Goal: Obtain resource: Download file/media

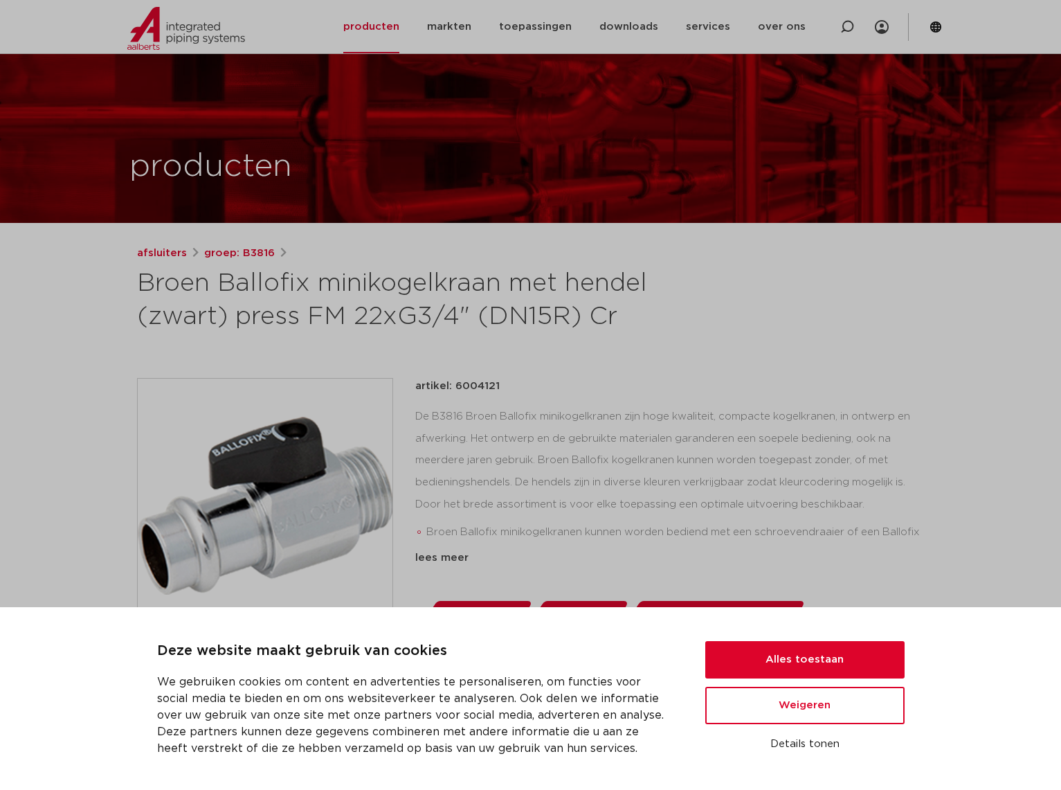
scroll to position [207, 0]
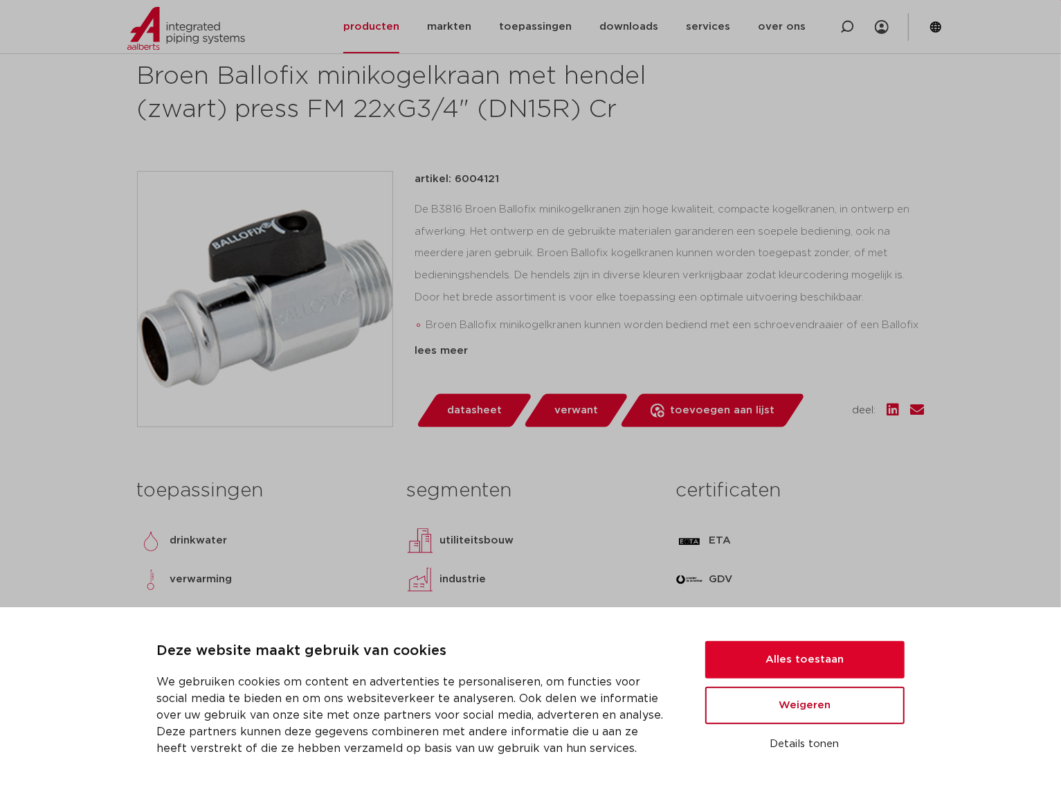
click at [849, 710] on button "Weigeren" at bounding box center [804, 704] width 199 height 37
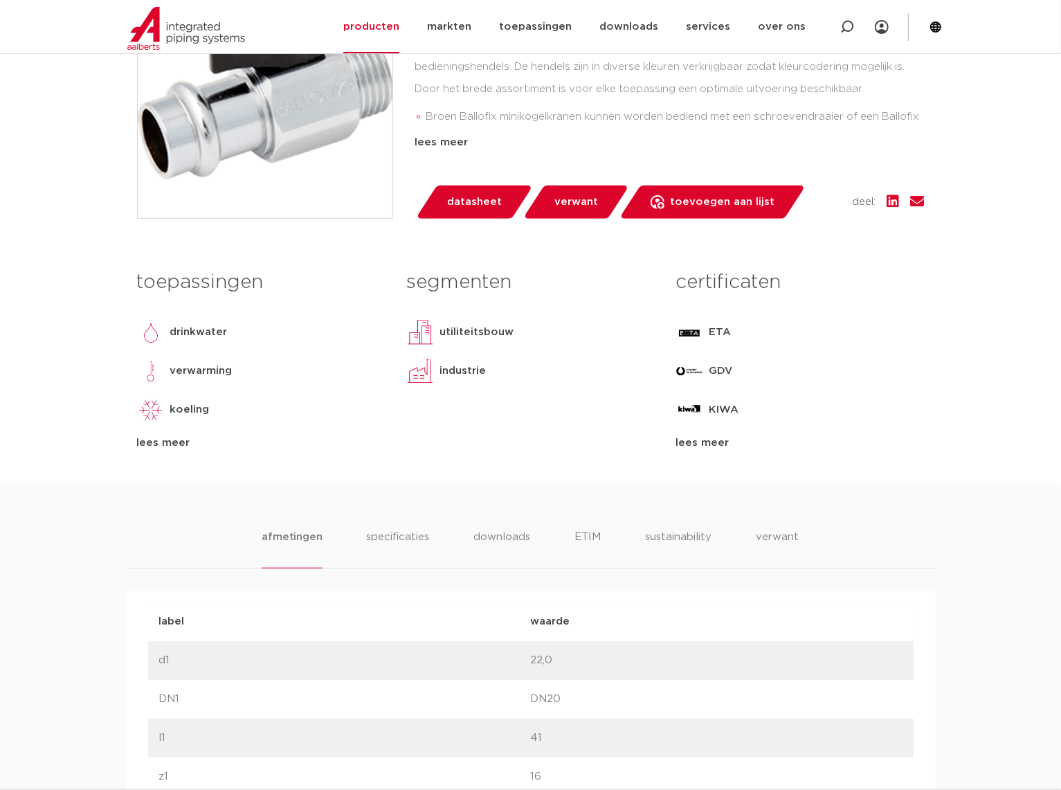
scroll to position [691, 0]
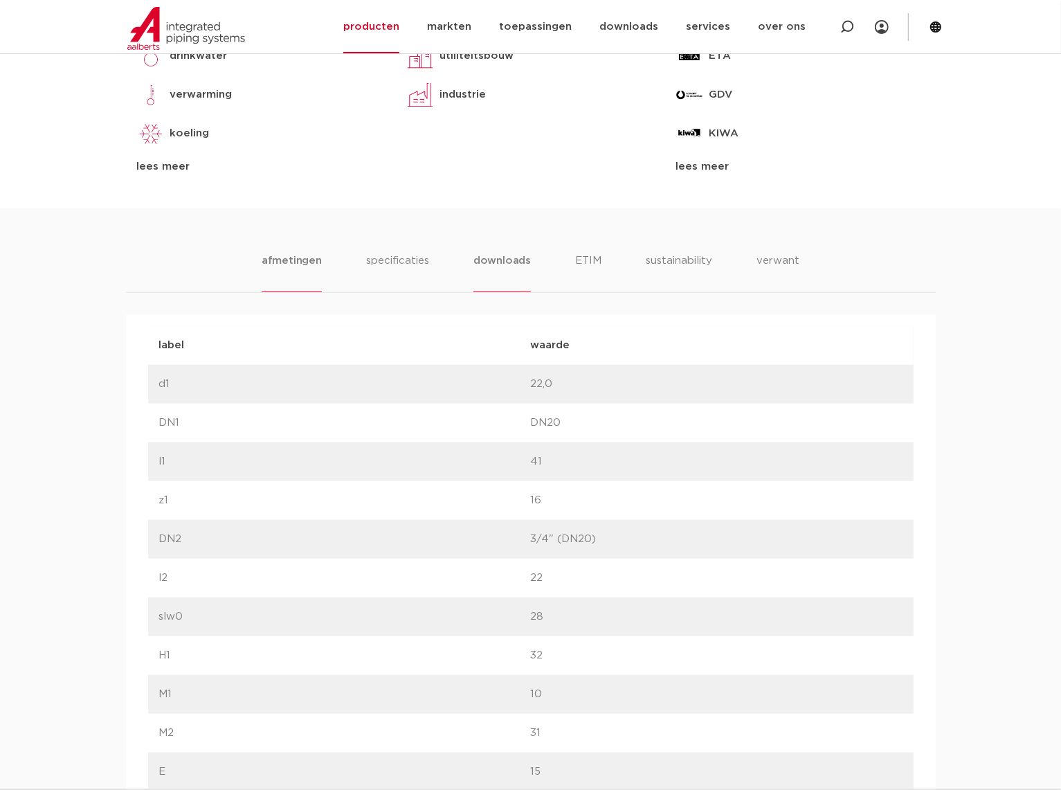
click at [493, 266] on li "downloads" at bounding box center [501, 272] width 57 height 39
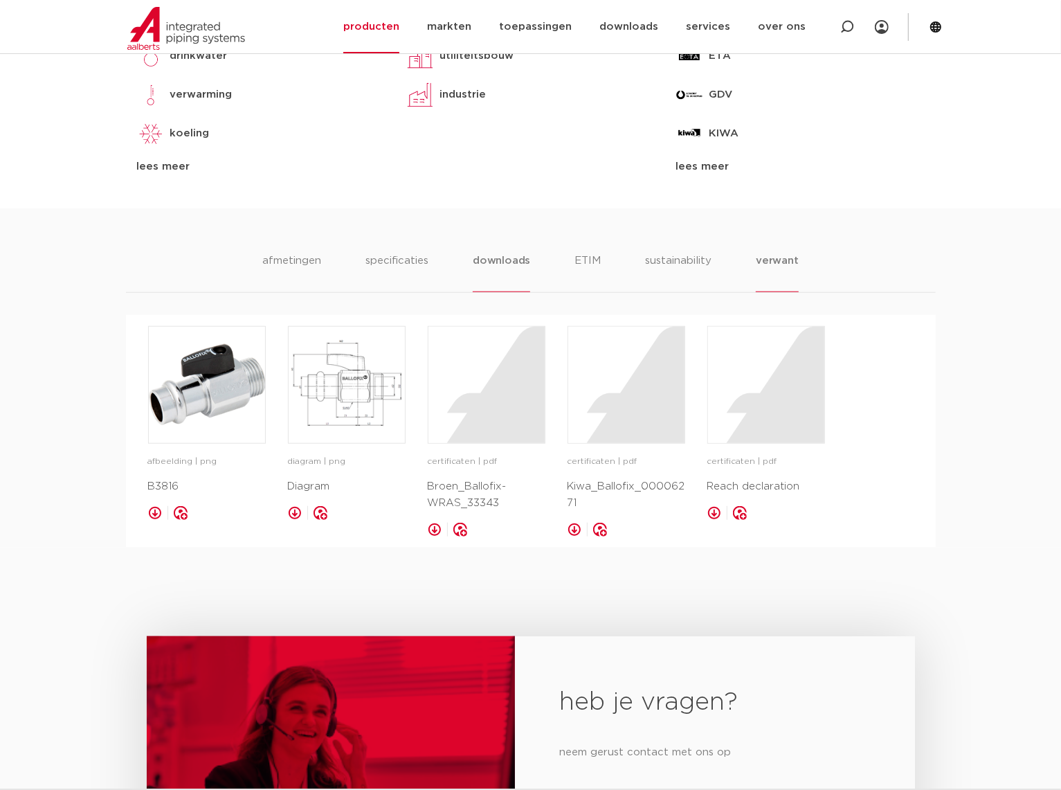
click at [796, 262] on li "verwant" at bounding box center [777, 272] width 43 height 39
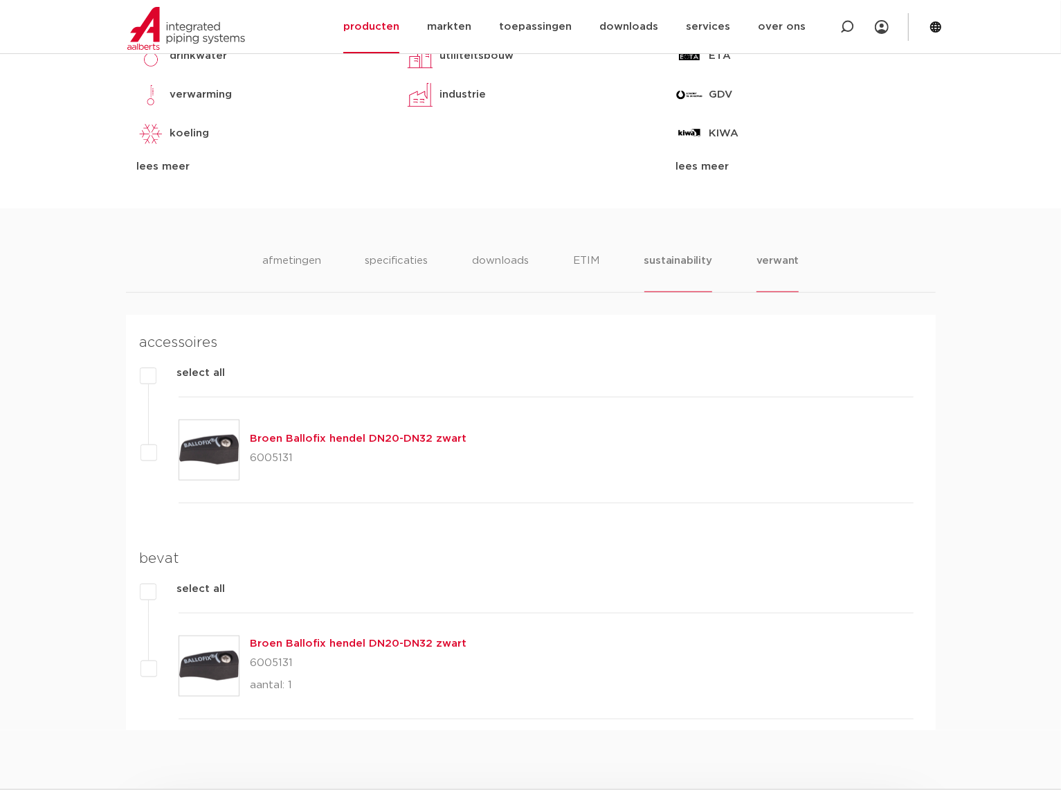
click at [696, 262] on li "sustainability" at bounding box center [678, 272] width 68 height 39
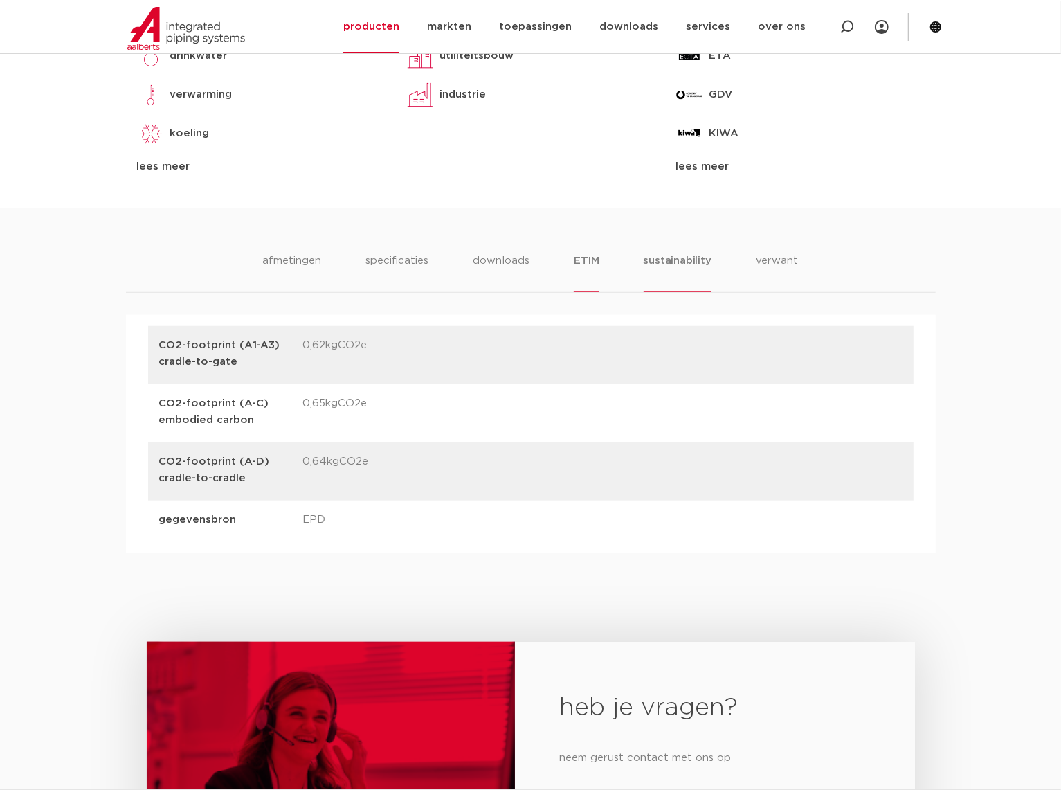
click at [583, 266] on li "ETIM" at bounding box center [586, 272] width 25 height 39
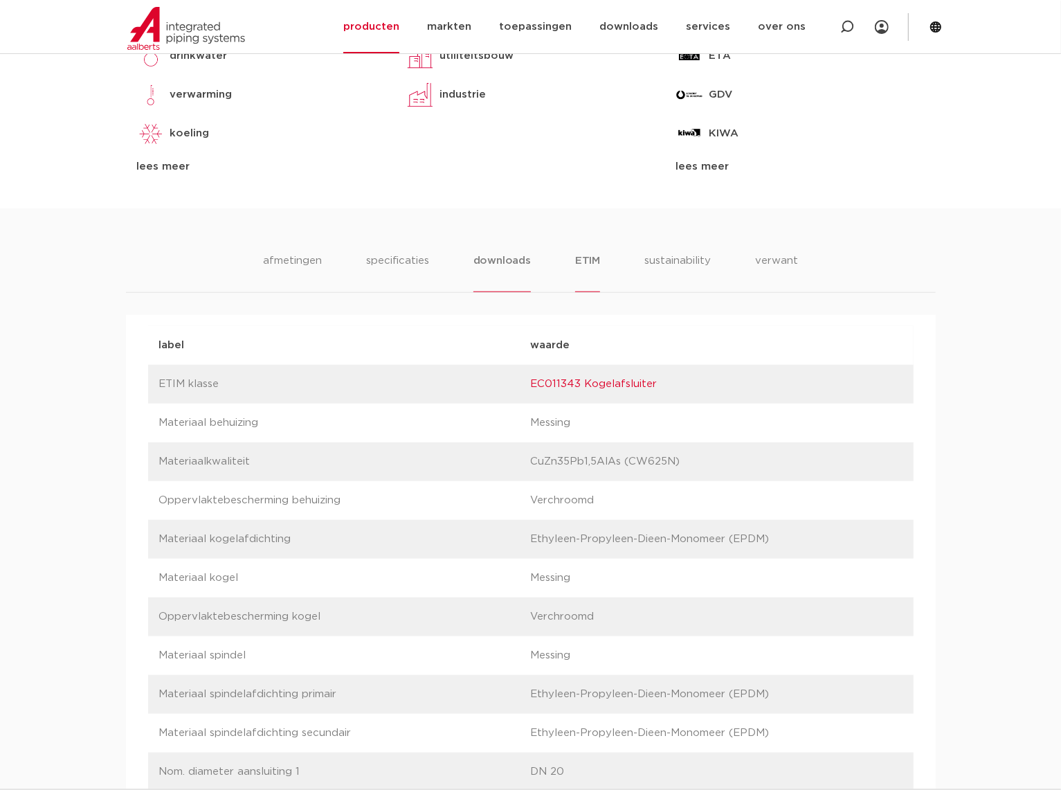
click at [516, 267] on li "downloads" at bounding box center [501, 272] width 57 height 39
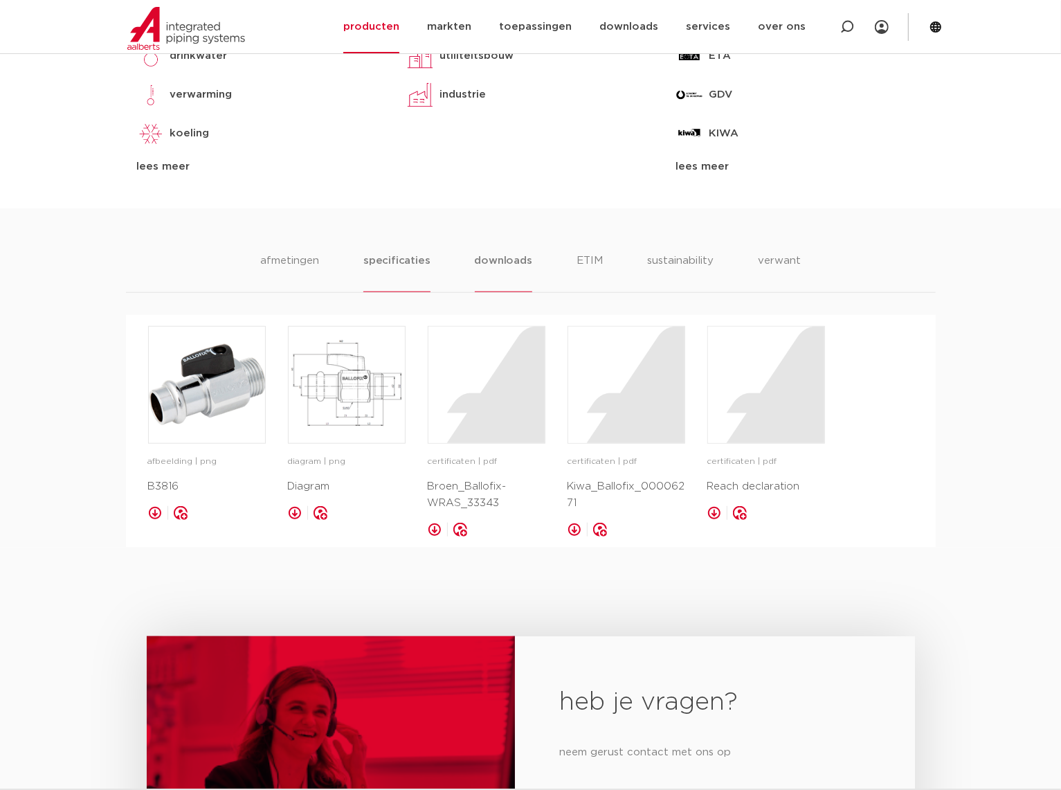
click at [419, 268] on li "specificaties" at bounding box center [396, 272] width 66 height 39
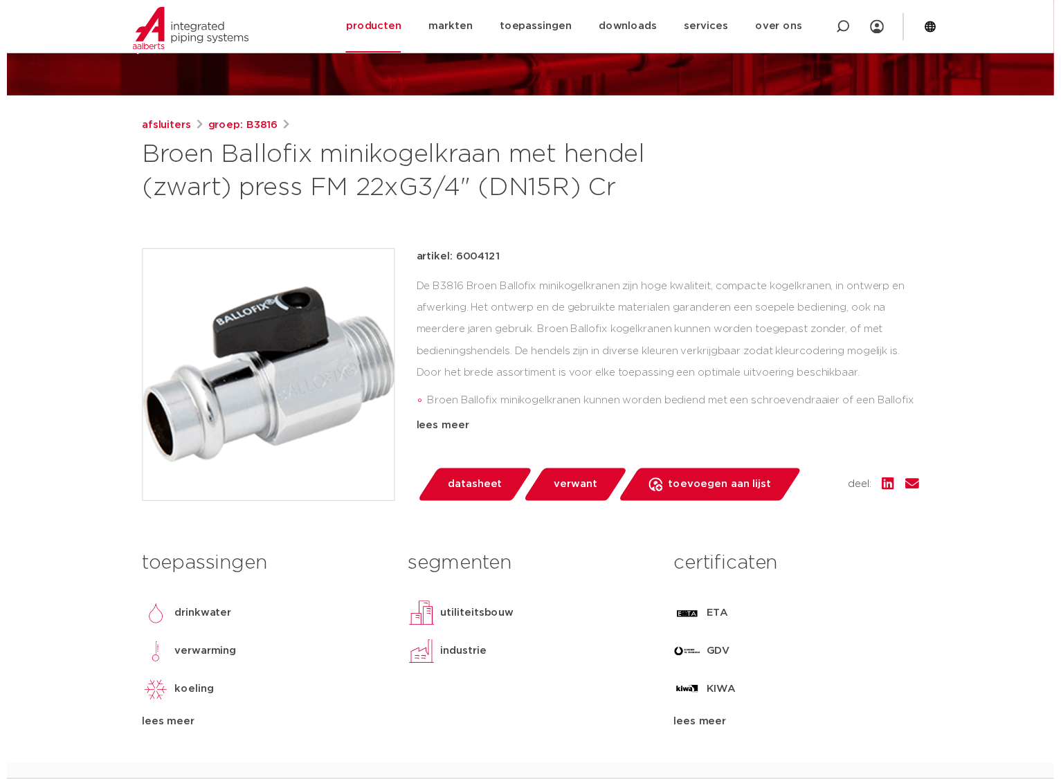
scroll to position [207, 0]
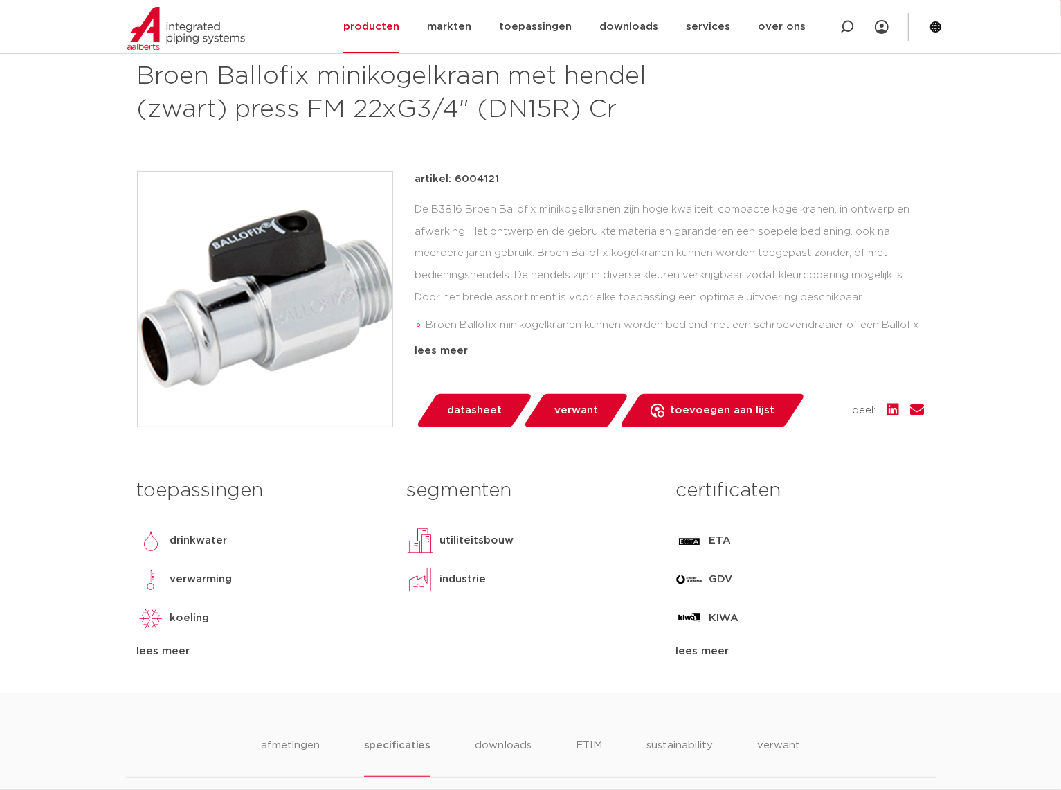
click at [443, 417] on link "datasheet" at bounding box center [474, 410] width 118 height 33
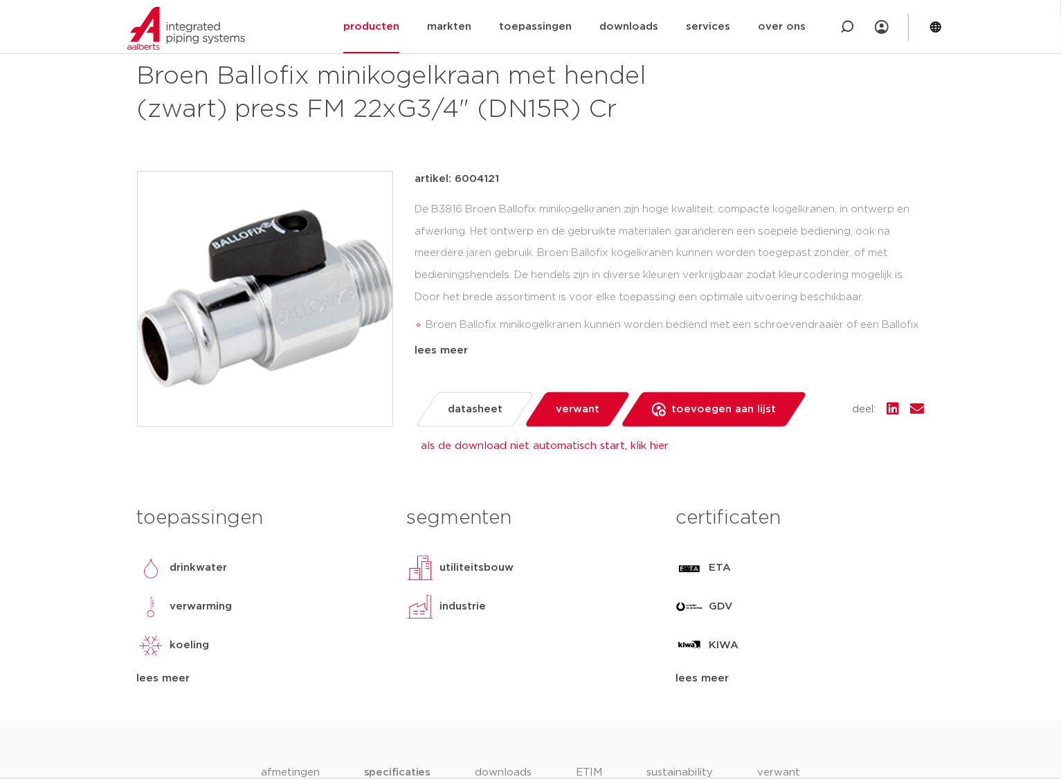
click at [912, 538] on div "certificaten ETA GDV [GEOGRAPHIC_DATA] [GEOGRAPHIC_DATA] SITAC STF WRAS lees me…" at bounding box center [799, 593] width 269 height 188
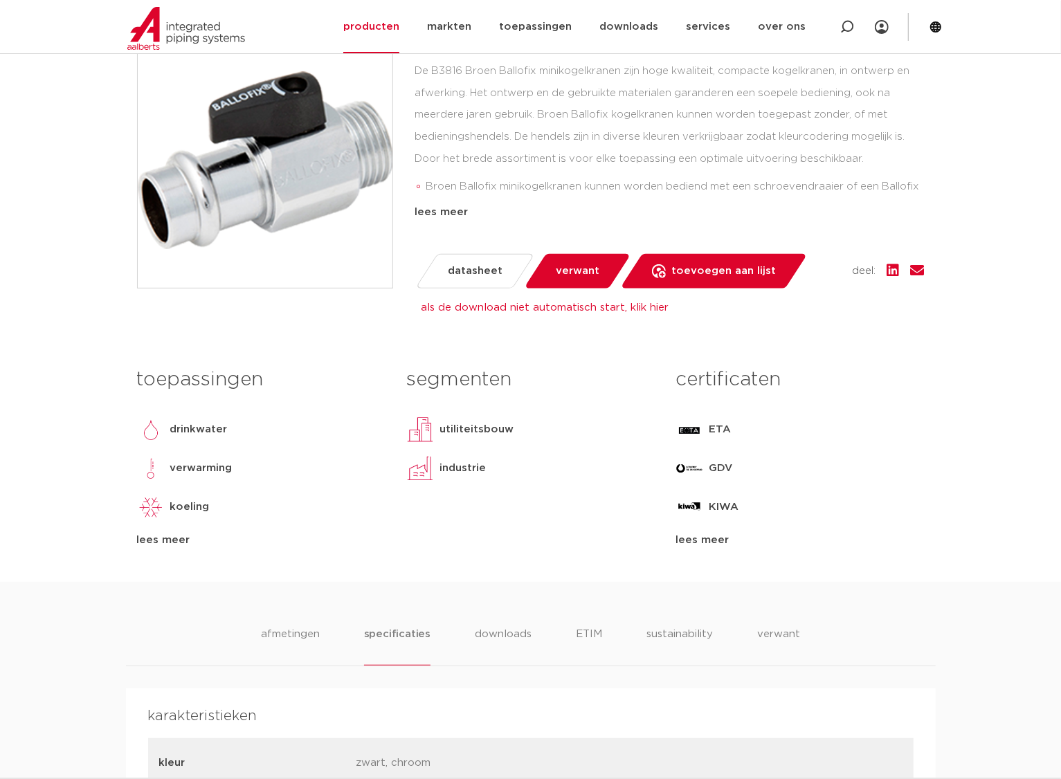
scroll to position [691, 0]
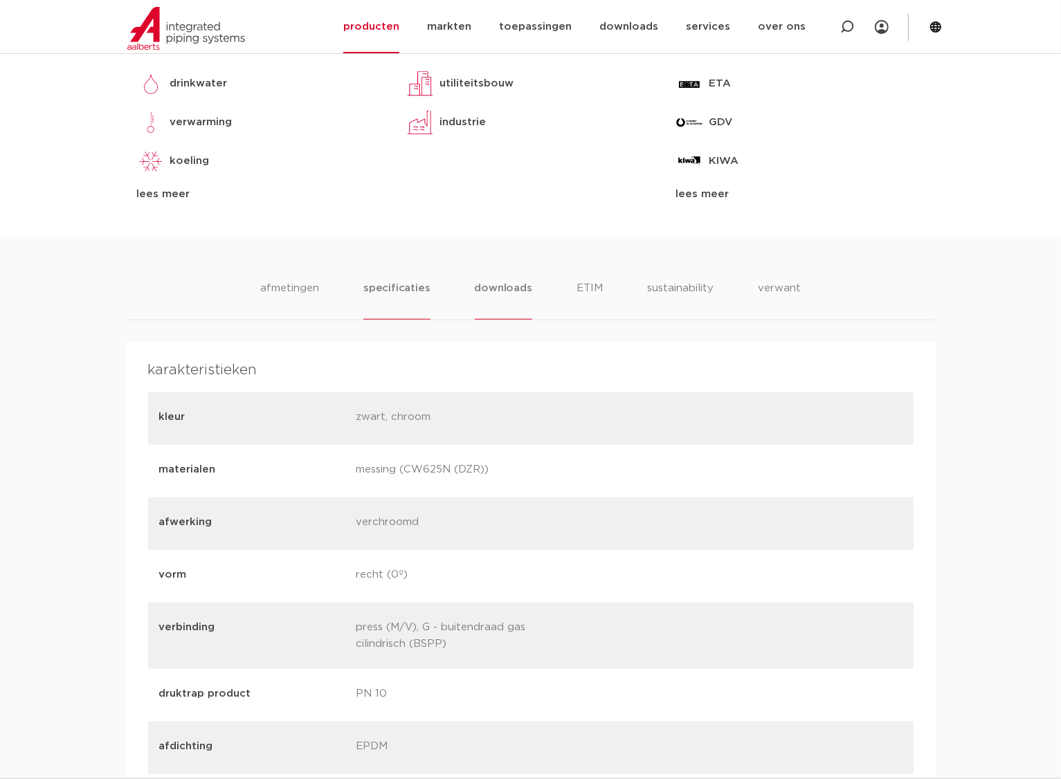
click at [512, 294] on li "downloads" at bounding box center [503, 299] width 57 height 39
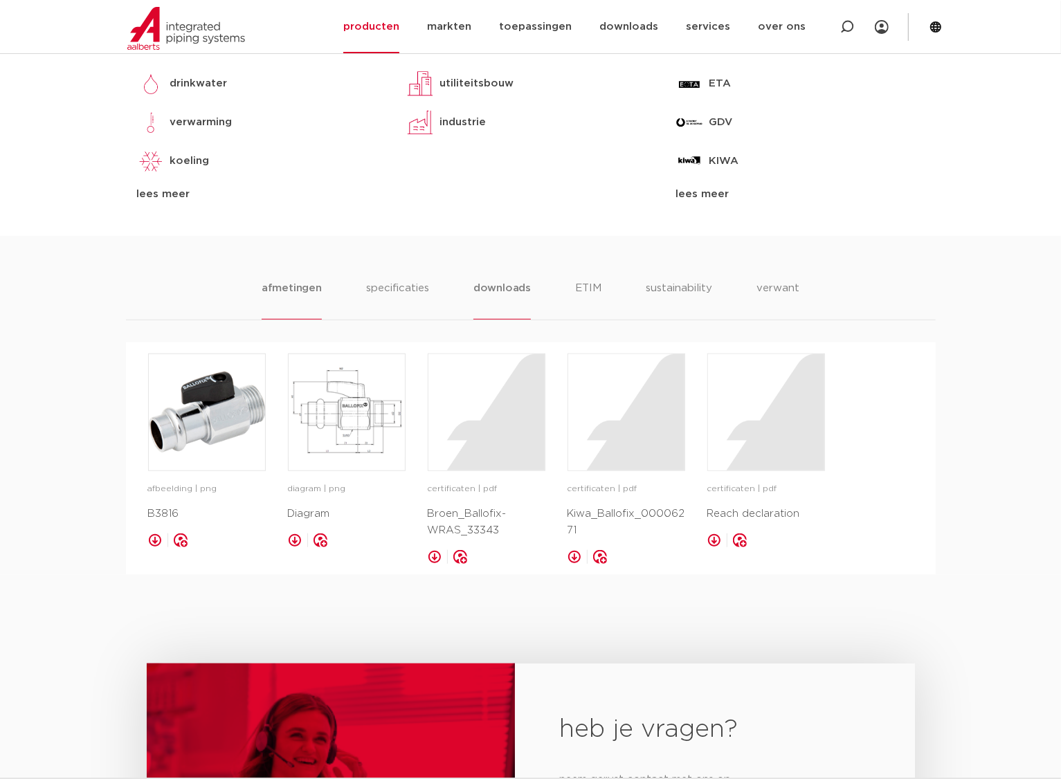
click at [298, 295] on li "afmetingen" at bounding box center [292, 299] width 60 height 39
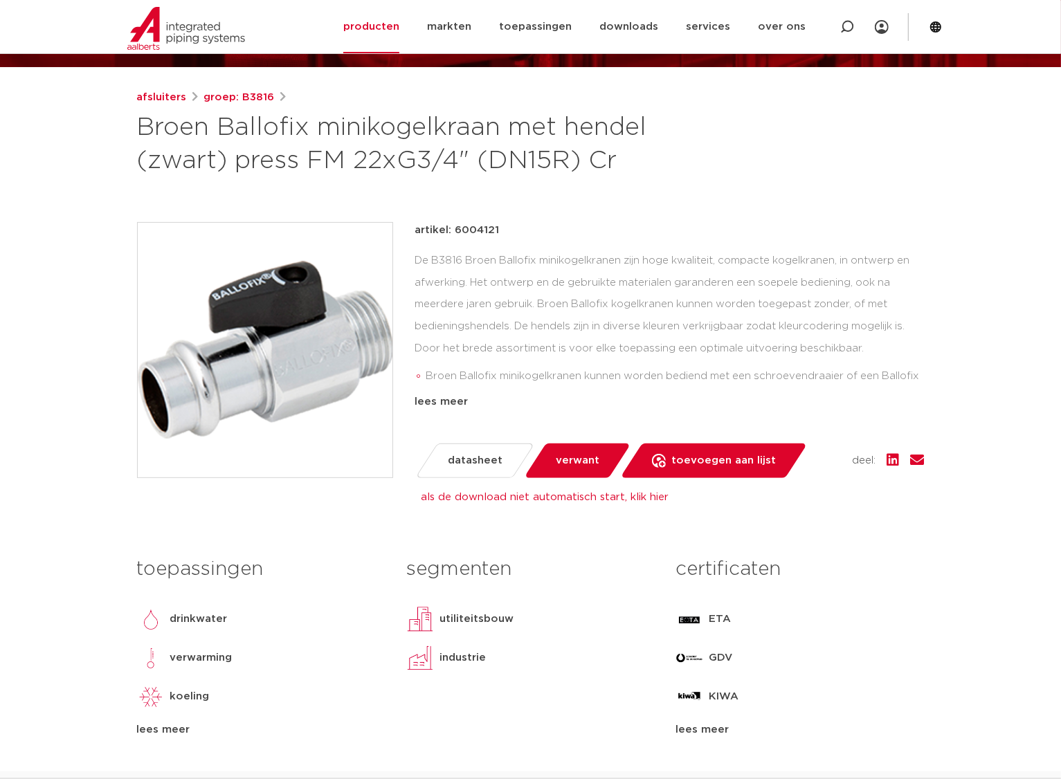
scroll to position [0, 0]
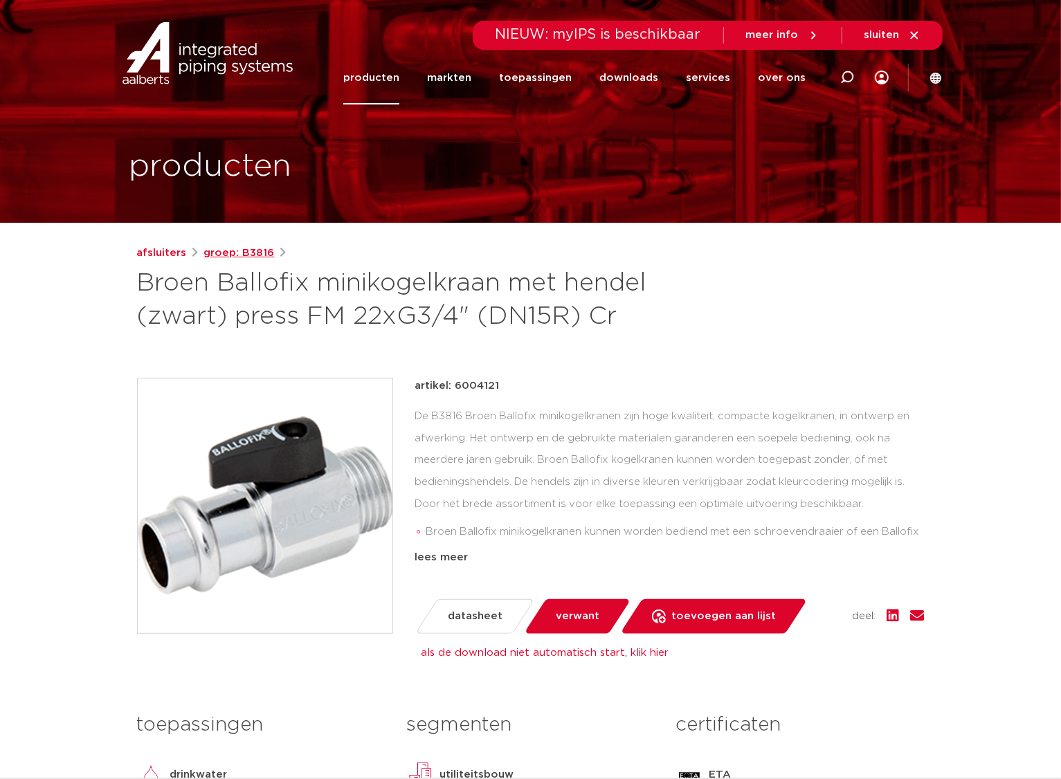
click at [253, 249] on link "groep: B3816" at bounding box center [239, 253] width 71 height 17
